Goal: Transaction & Acquisition: Obtain resource

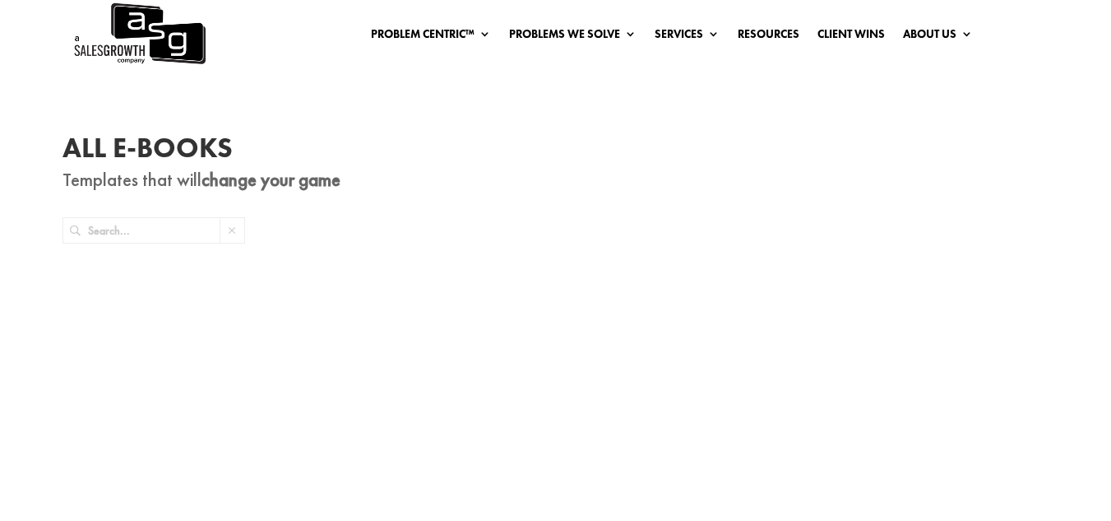
click at [206, 401] on link at bounding box center [186, 388] width 247 height 281
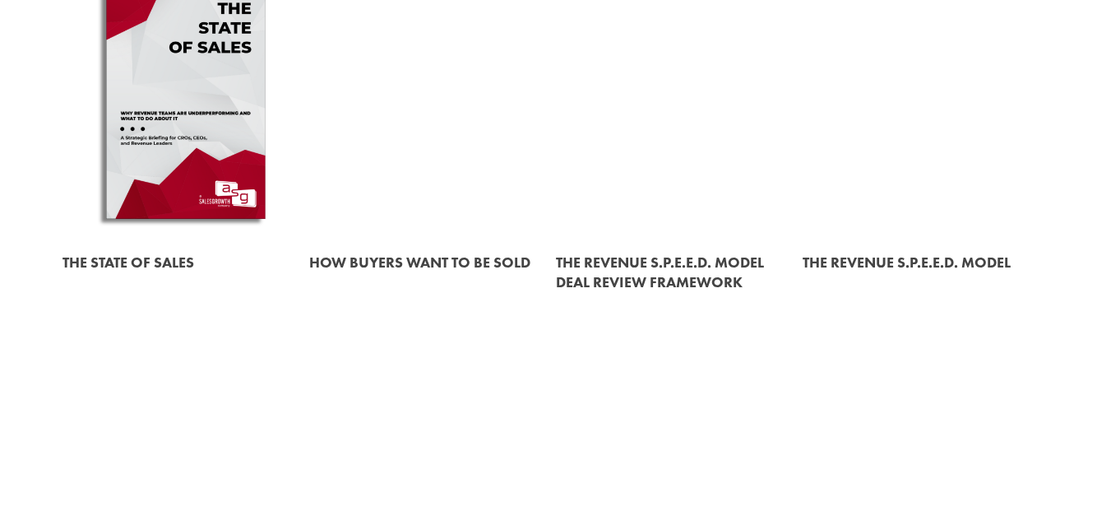
scroll to position [930, 0]
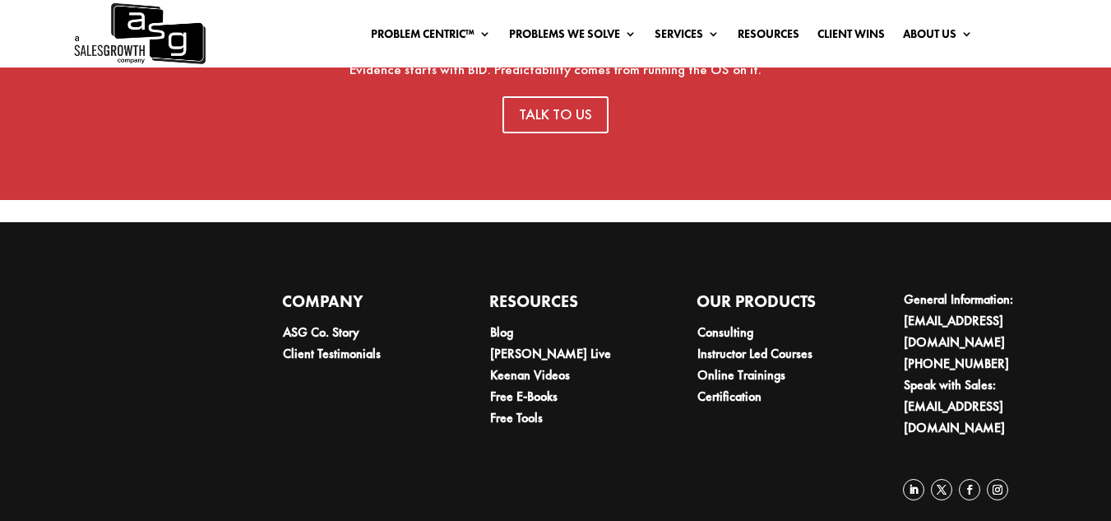
scroll to position [1193, 0]
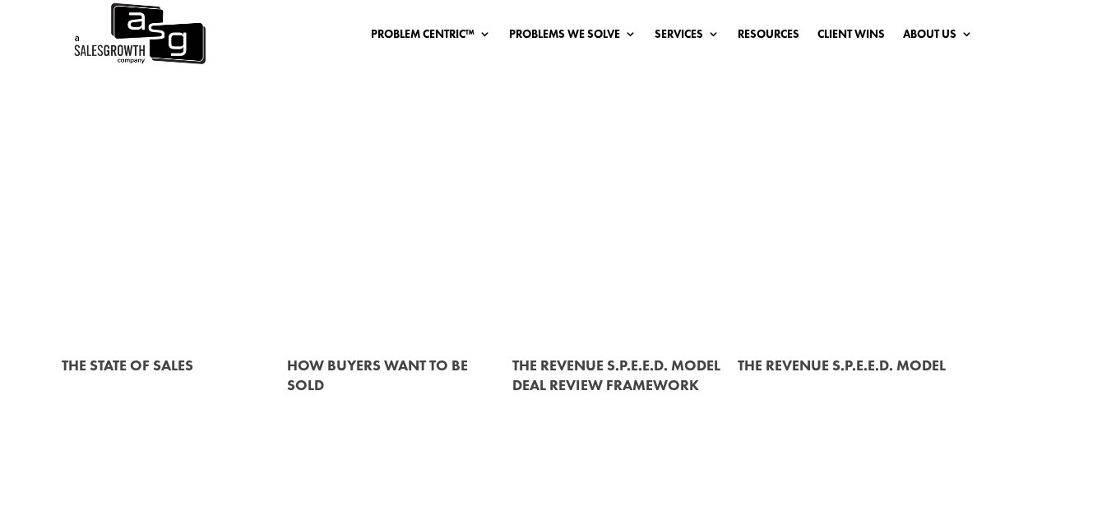
scroll to position [485, 0]
click at [380, 274] on link at bounding box center [399, 214] width 225 height 257
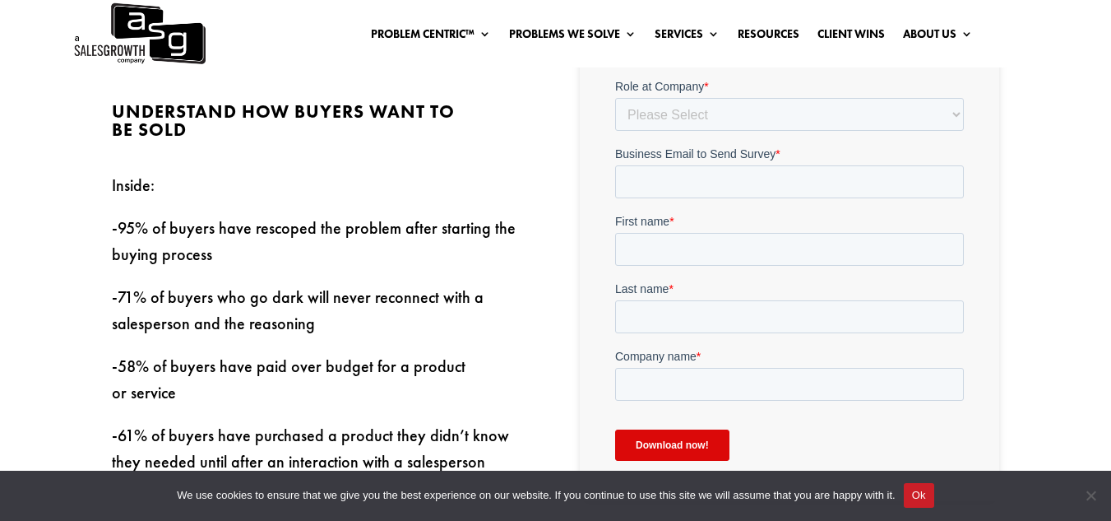
scroll to position [523, 0]
click at [664, 120] on select "Please Select C-Level (CRO, CSO, etc) Senior Leadership (VP of Sales, VP of Ena…" at bounding box center [789, 114] width 349 height 33
select select "Director/Manager (Sales Director, Regional Sales Manager, etc)"
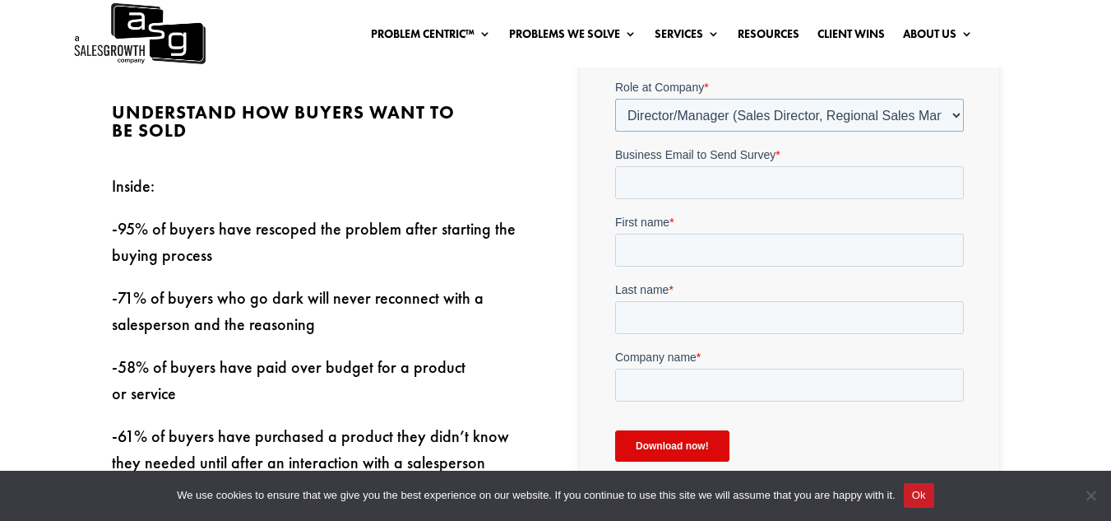
click at [615, 98] on select "Please Select C-Level (CRO, CSO, etc) Senior Leadership (VP of Sales, VP of Ena…" at bounding box center [789, 114] width 349 height 33
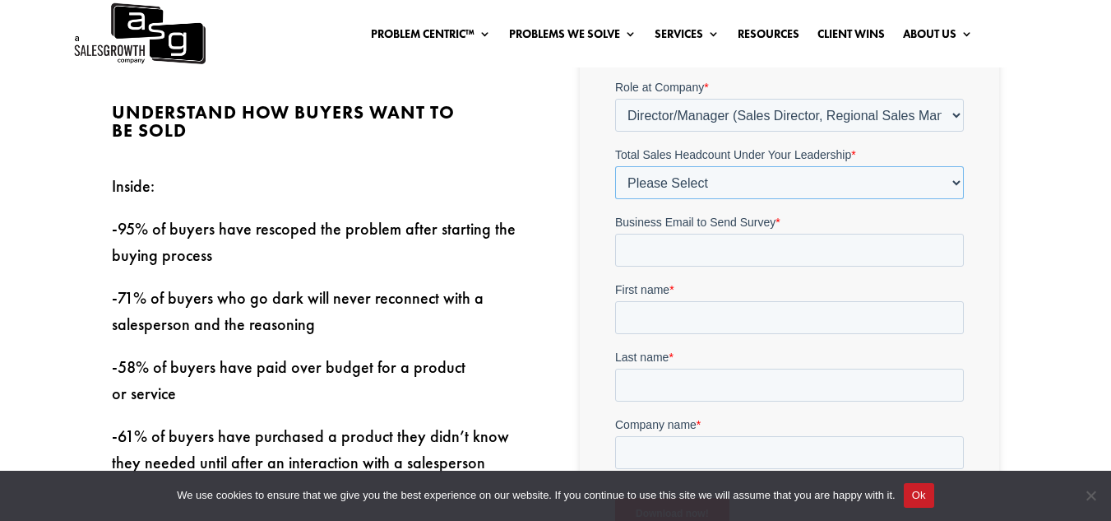
click at [706, 183] on select "Please Select Just Me 1-9 10-19 20-49 50-99 100+" at bounding box center [789, 181] width 349 height 33
select select "1-9"
click at [615, 165] on select "Please Select Just Me 1-9 10-19 20-49 50-99 100+" at bounding box center [789, 181] width 349 height 33
click at [693, 244] on input "Business Email to Send Survey *" at bounding box center [789, 249] width 349 height 33
type input "bomatein.iganiya@entropyte.com"
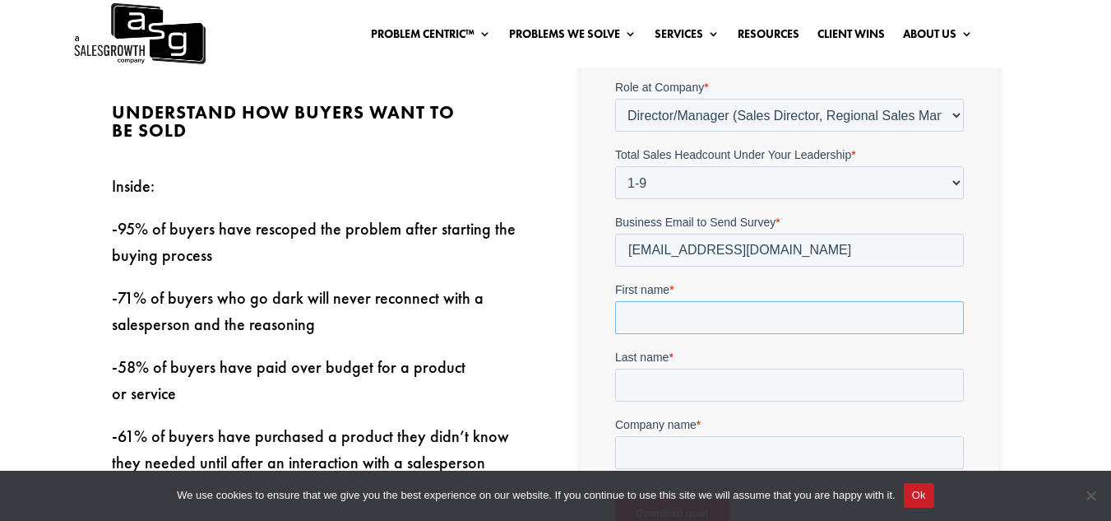
click at [720, 309] on input "First name *" at bounding box center [789, 316] width 349 height 33
type input "Bomatein"
click at [705, 375] on input "Last name *" at bounding box center [789, 384] width 349 height 33
type input "Iganiya"
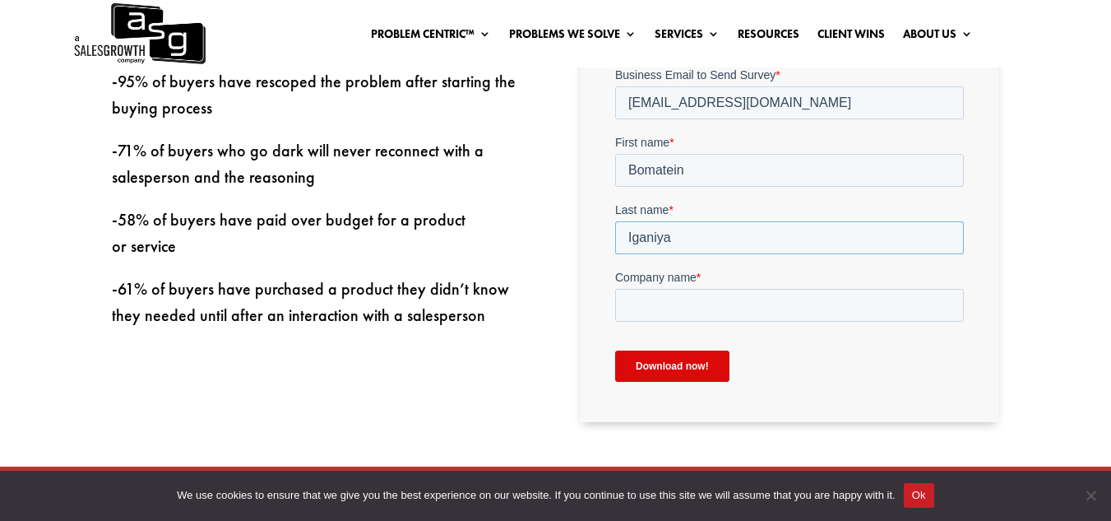
scroll to position [672, 0]
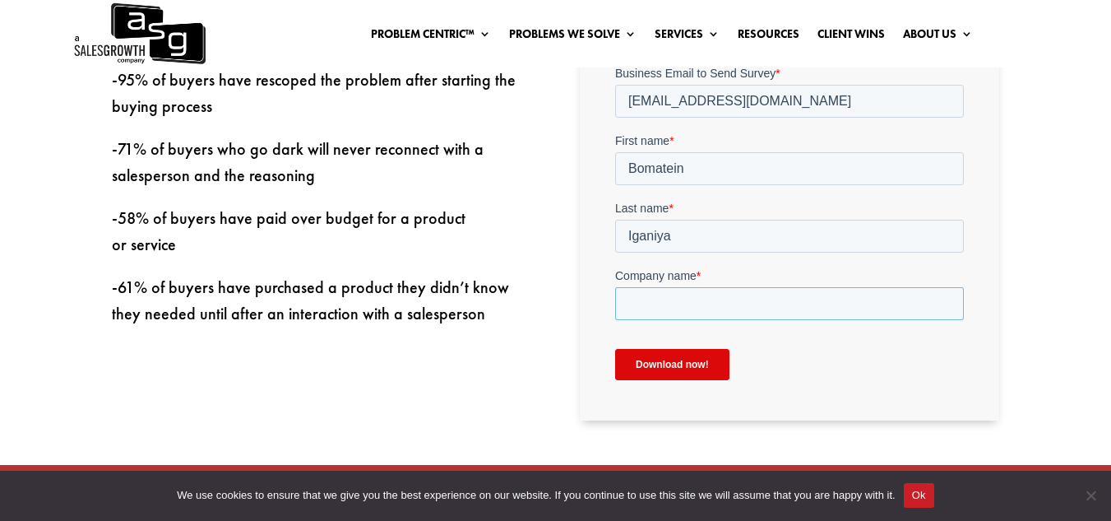
click at [717, 304] on input "Company name *" at bounding box center [789, 303] width 349 height 33
type input "Entropy-Tech Energy Limited"
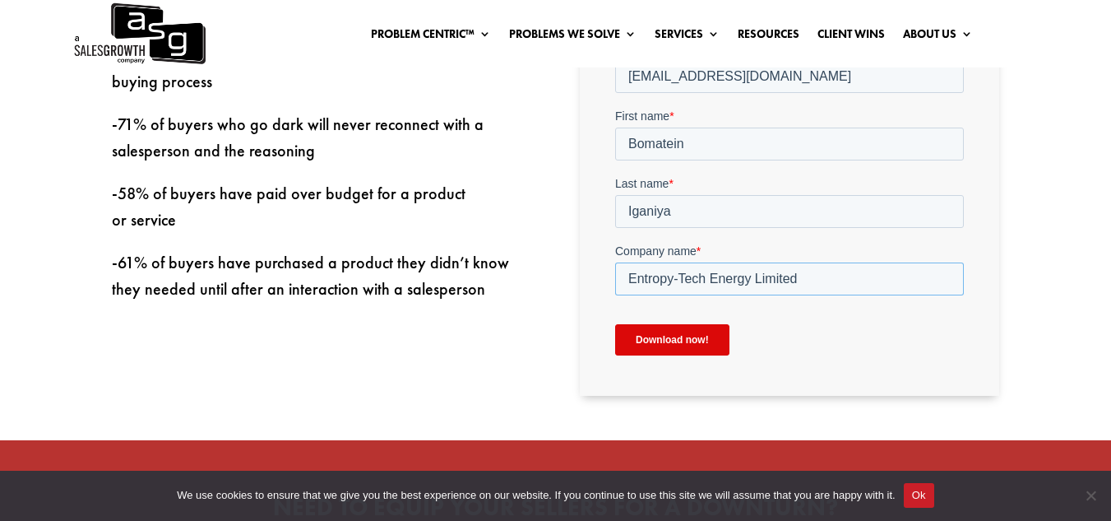
scroll to position [698, 0]
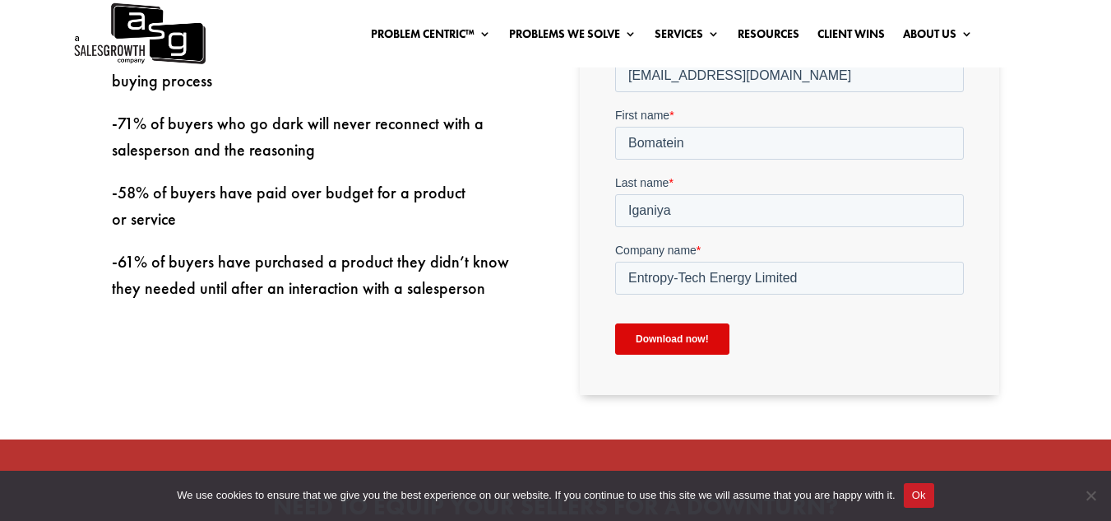
click at [703, 343] on input "Download now!" at bounding box center [672, 338] width 114 height 31
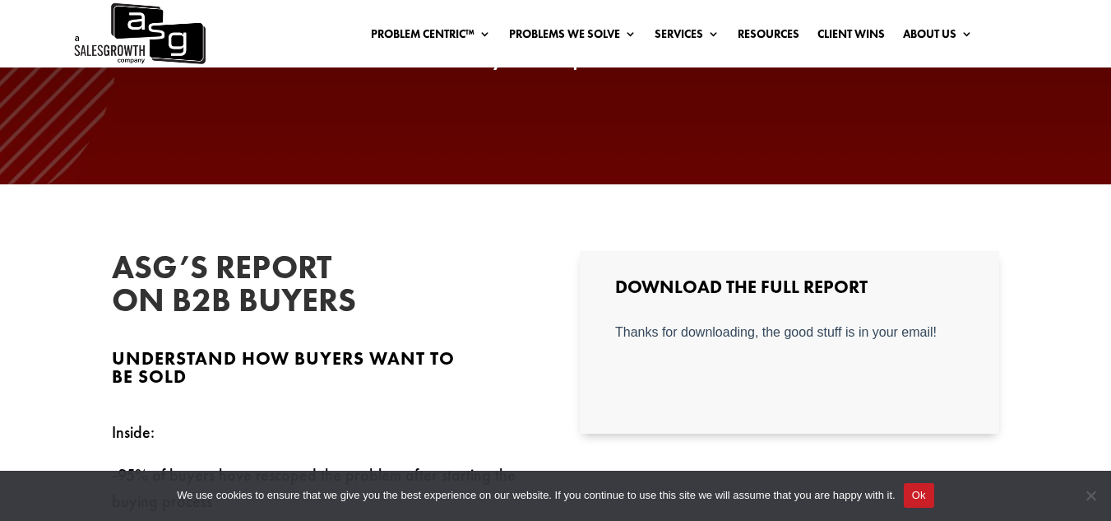
scroll to position [275, 0]
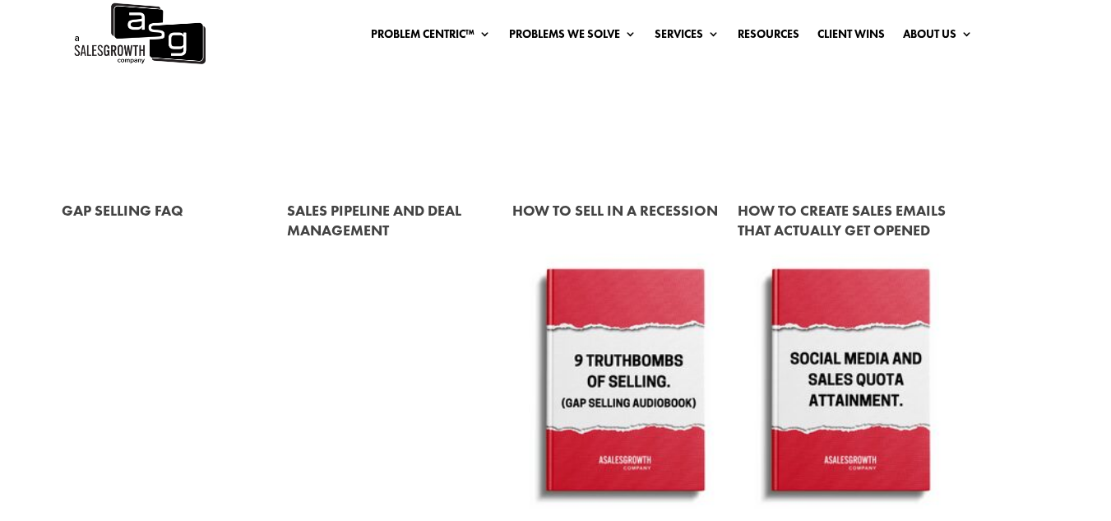
scroll to position [1174, 0]
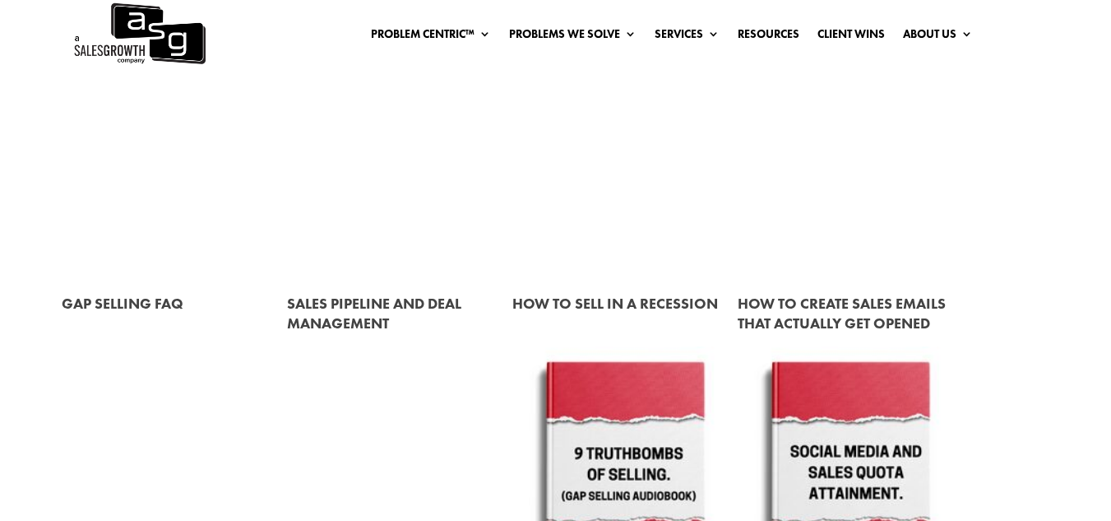
click at [738, 280] on link at bounding box center [850, 151] width 225 height 257
